Goal: Task Accomplishment & Management: Complete application form

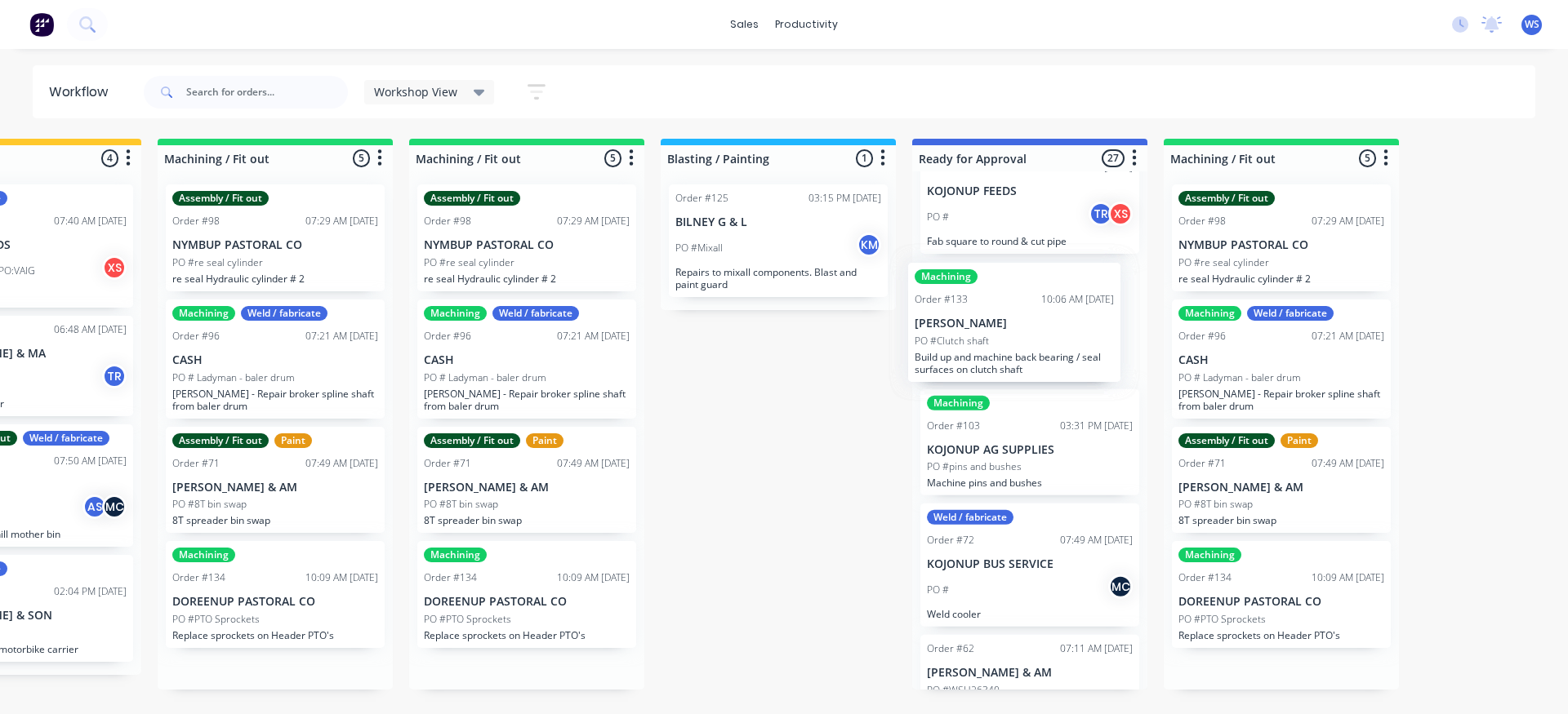
scroll to position [373, 0]
drag, startPoint x: 1306, startPoint y: 256, endPoint x: 1024, endPoint y: 339, distance: 294.0
click at [1024, 339] on div "Submitted 2 Weld / fabricate Order #56 08:00 AM [DATE] CASH PO #Grandstands MC …" at bounding box center [599, 414] width 2487 height 551
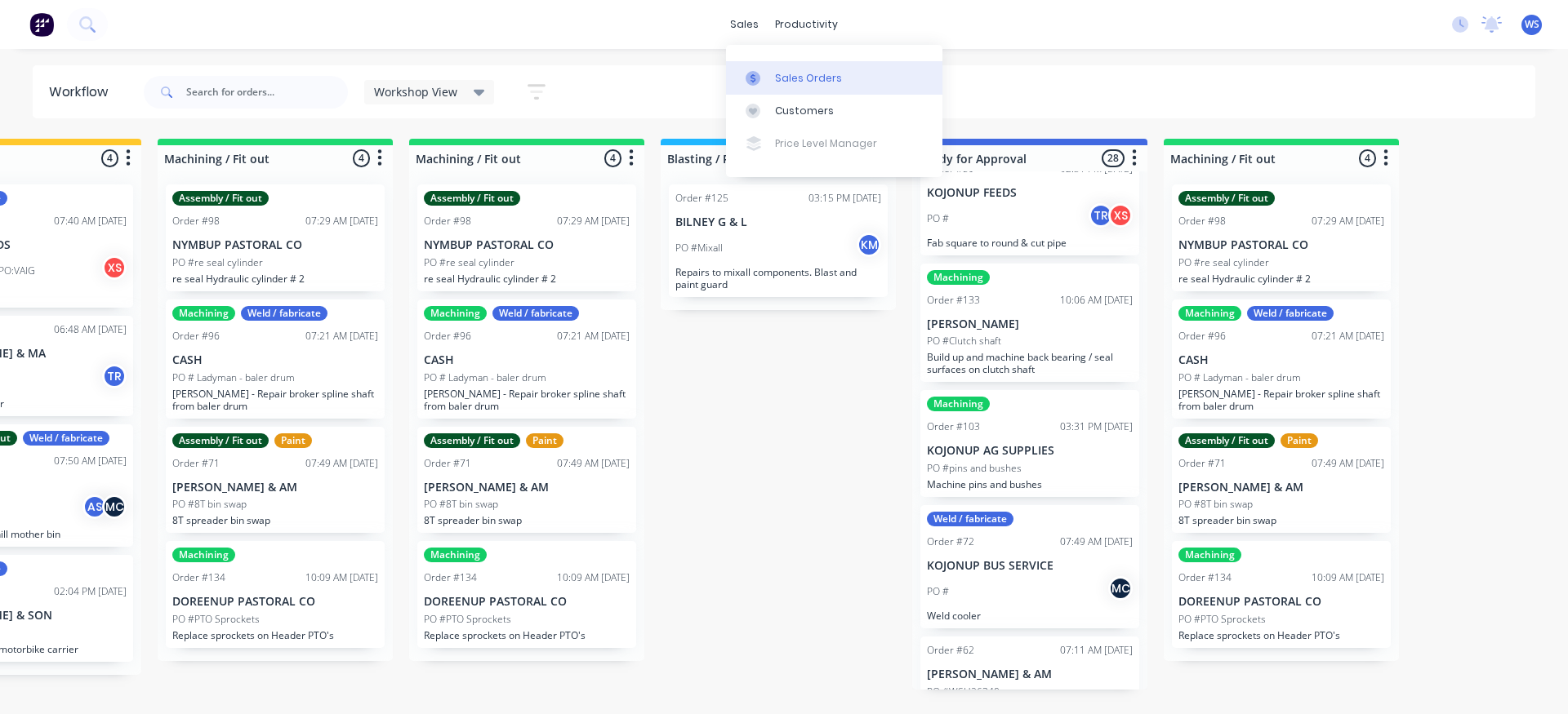
click at [789, 76] on div "Sales Orders" at bounding box center [808, 78] width 67 height 15
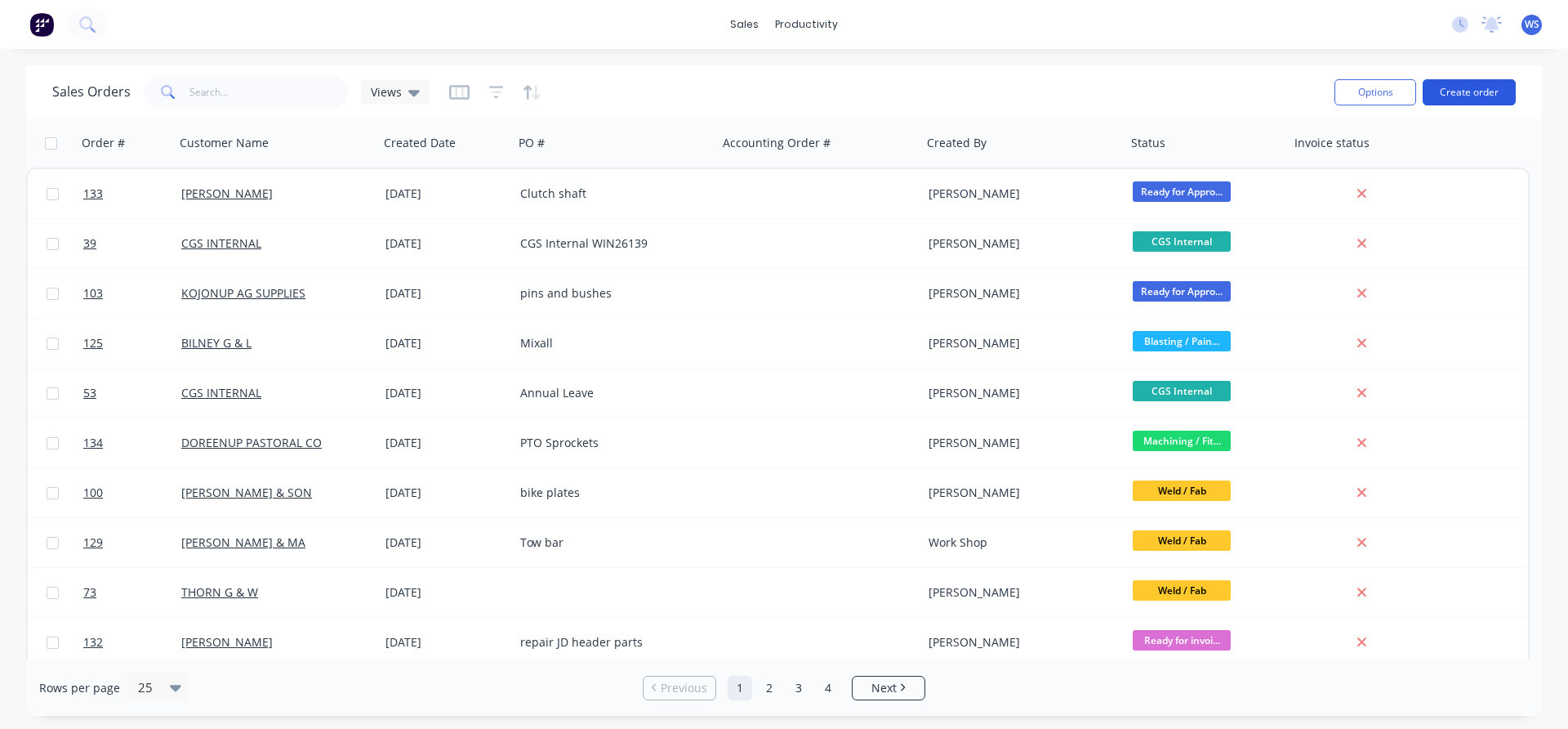
click at [1471, 94] on button "Create order" at bounding box center [1469, 92] width 93 height 26
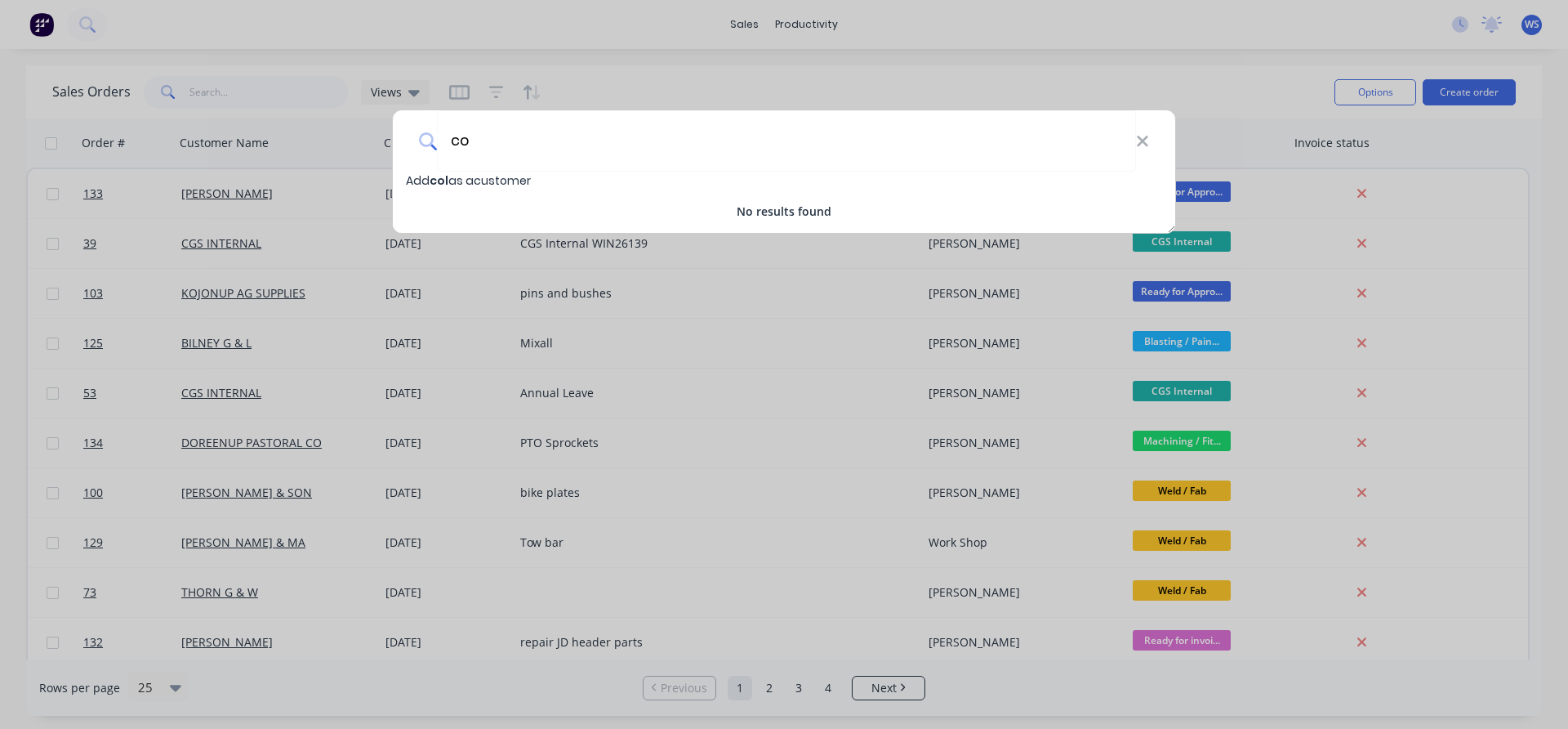
type input "c"
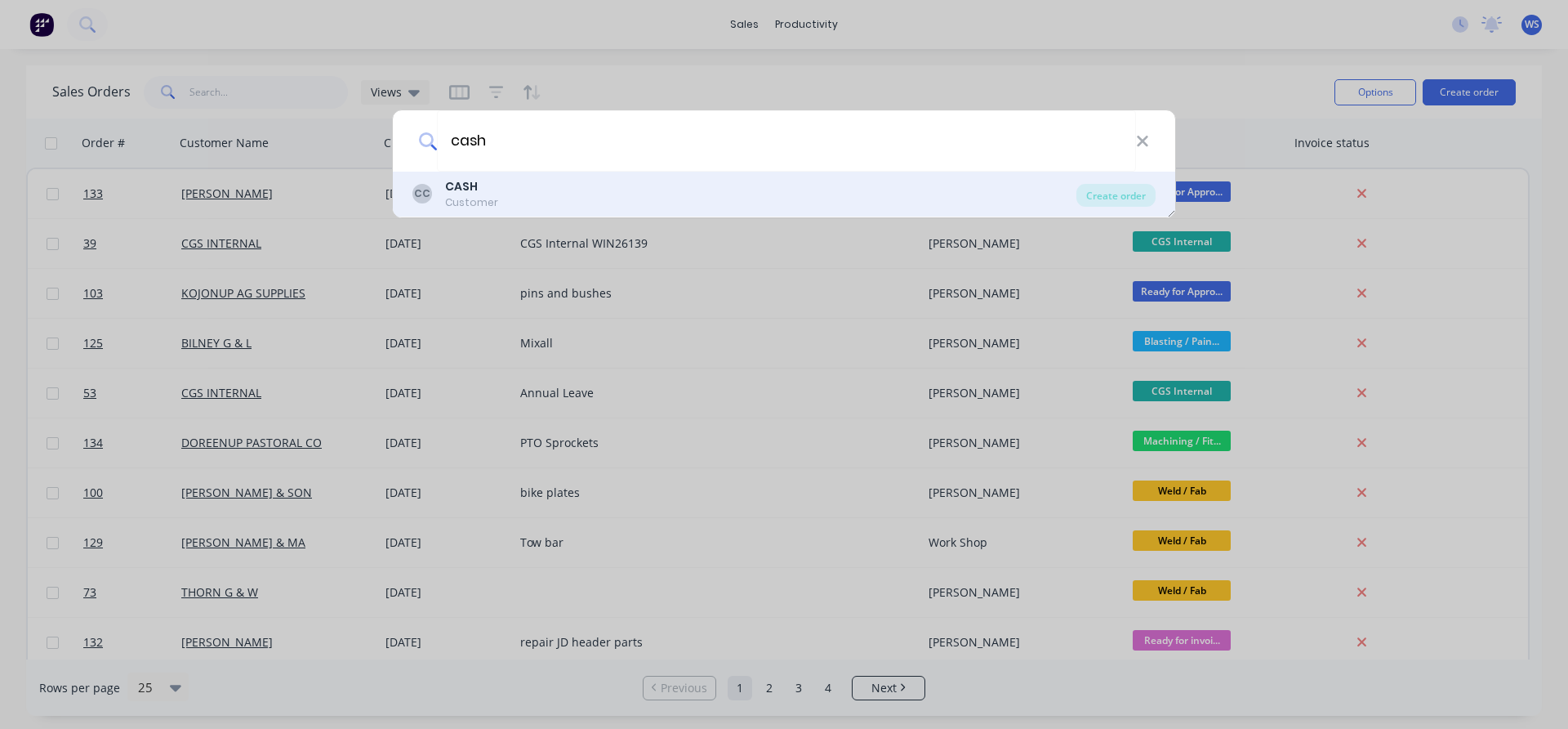
type input "cash"
click at [428, 194] on div "CC" at bounding box center [423, 194] width 19 height 19
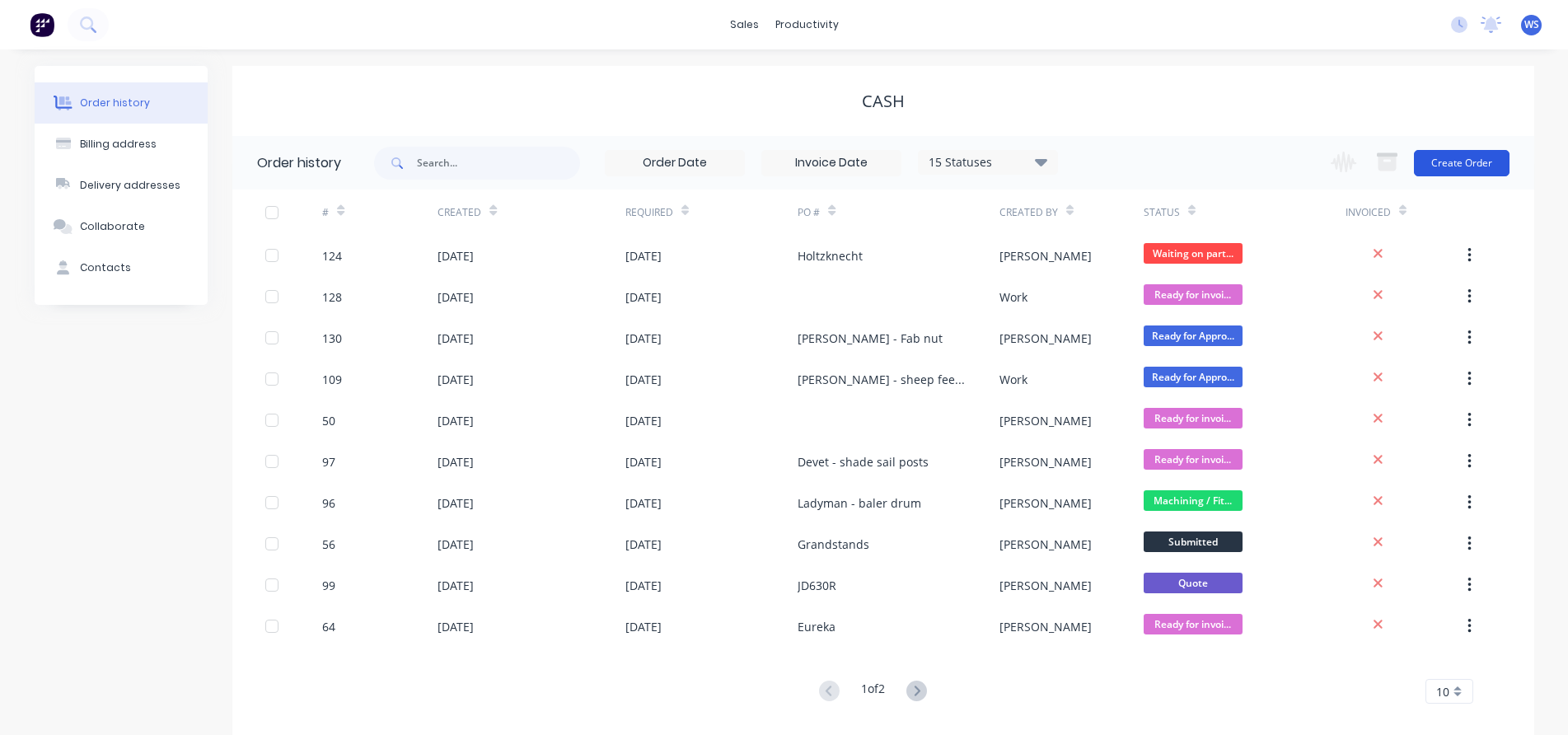
click at [1431, 159] on button "Create Order" at bounding box center [1461, 162] width 96 height 26
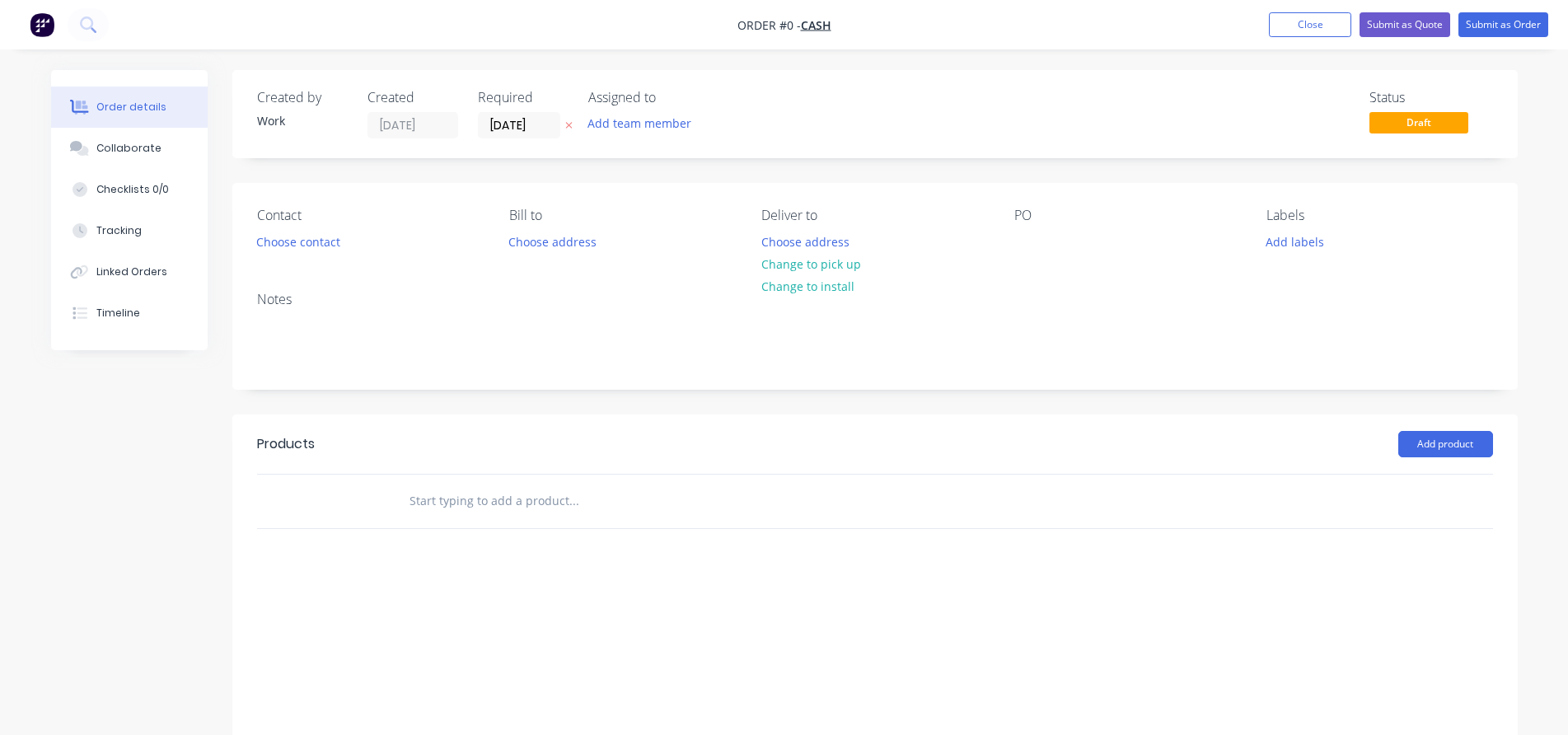
click at [1019, 226] on div "PO" at bounding box center [1126, 230] width 226 height 46
click at [1023, 243] on div at bounding box center [1026, 241] width 26 height 23
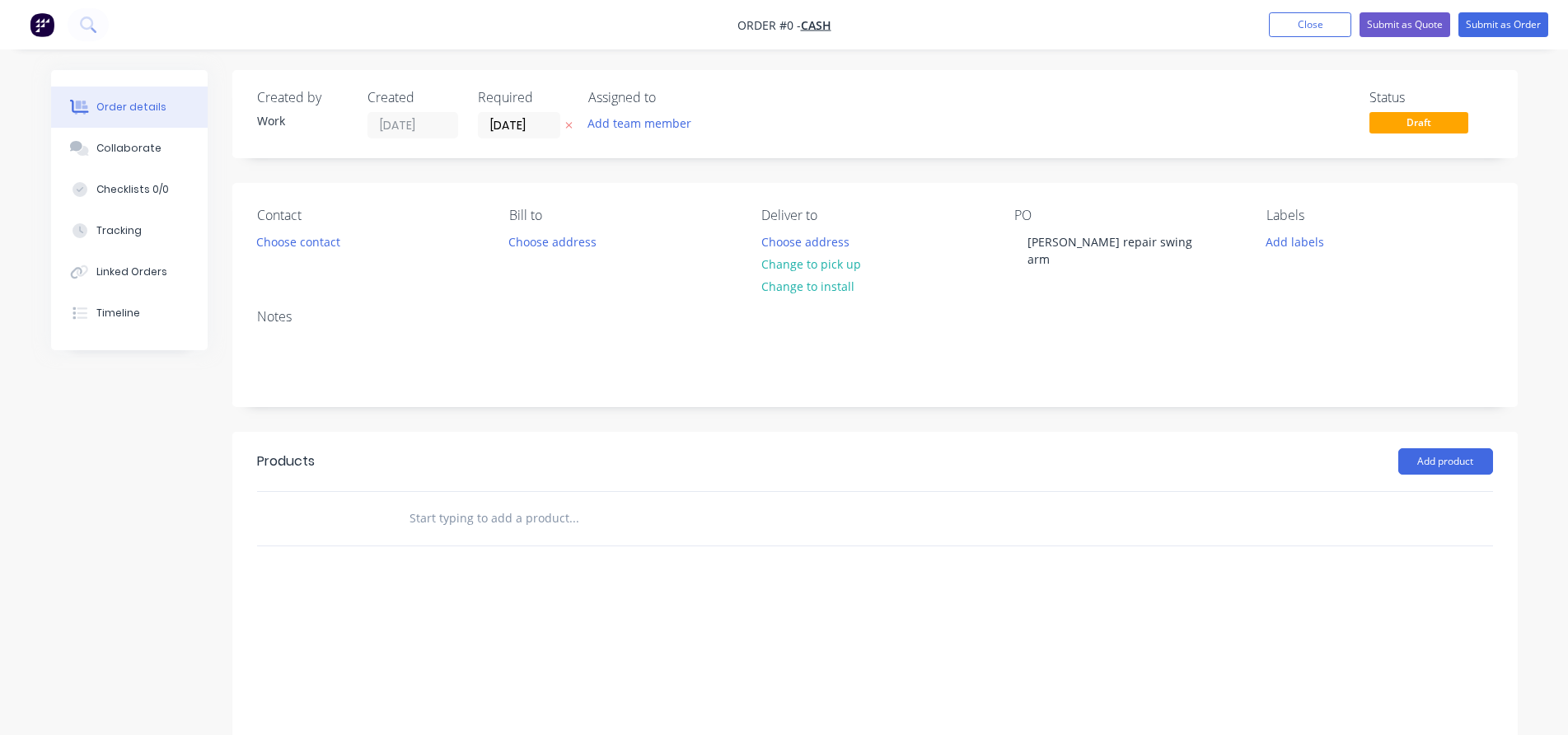
click at [275, 484] on div "Order details Collaborate Checklists 0/0 Tracking Linked Orders Timeline Order …" at bounding box center [784, 454] width 1500 height 769
click at [263, 495] on div at bounding box center [274, 518] width 33 height 54
click at [429, 501] on input "text" at bounding box center [573, 518] width 329 height 33
type input "[PERSON_NAME] repair swing arm"
click at [1510, 21] on button "Submit as Order" at bounding box center [1503, 24] width 90 height 24
